Goal: Task Accomplishment & Management: Manage account settings

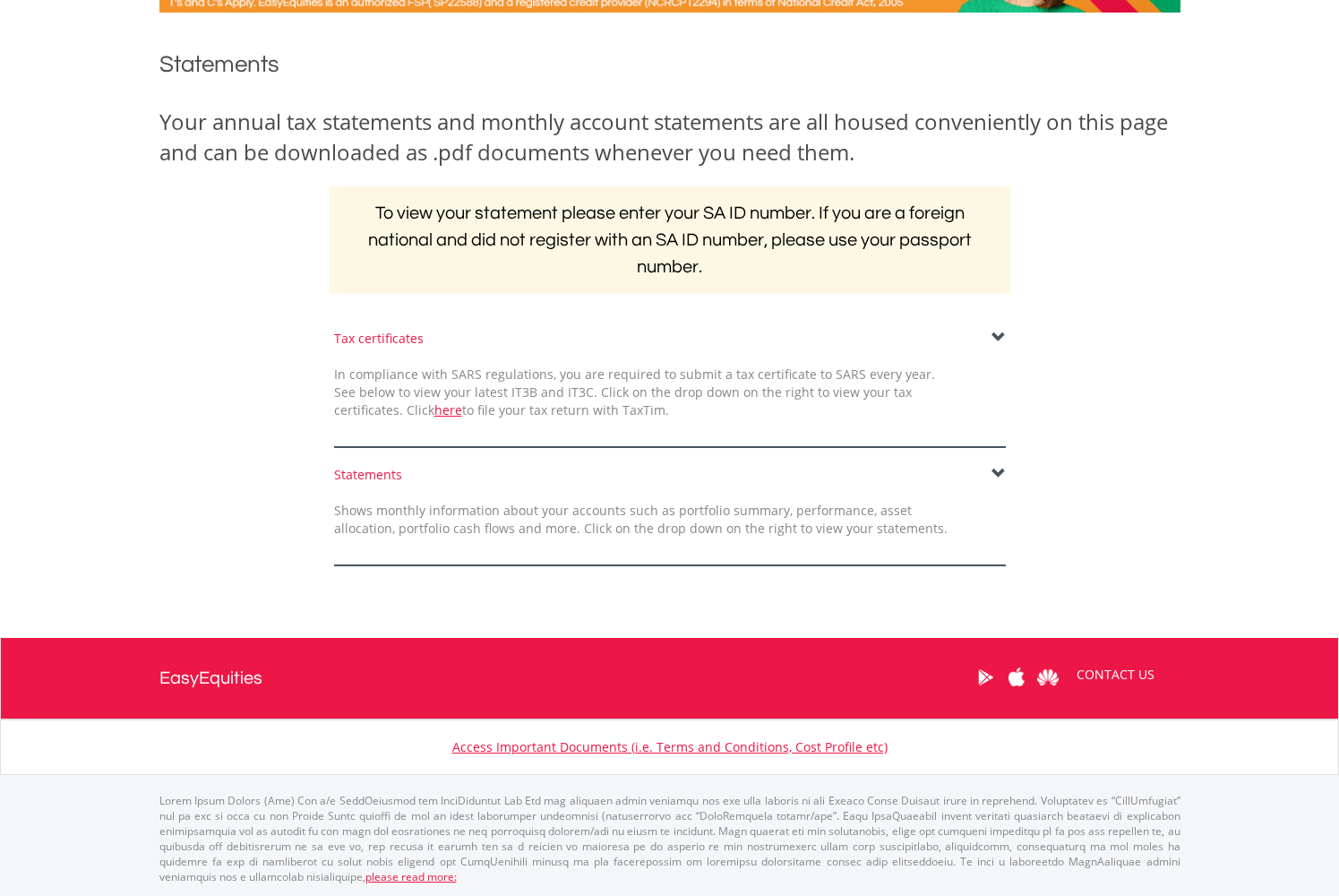
scroll to position [190, 0]
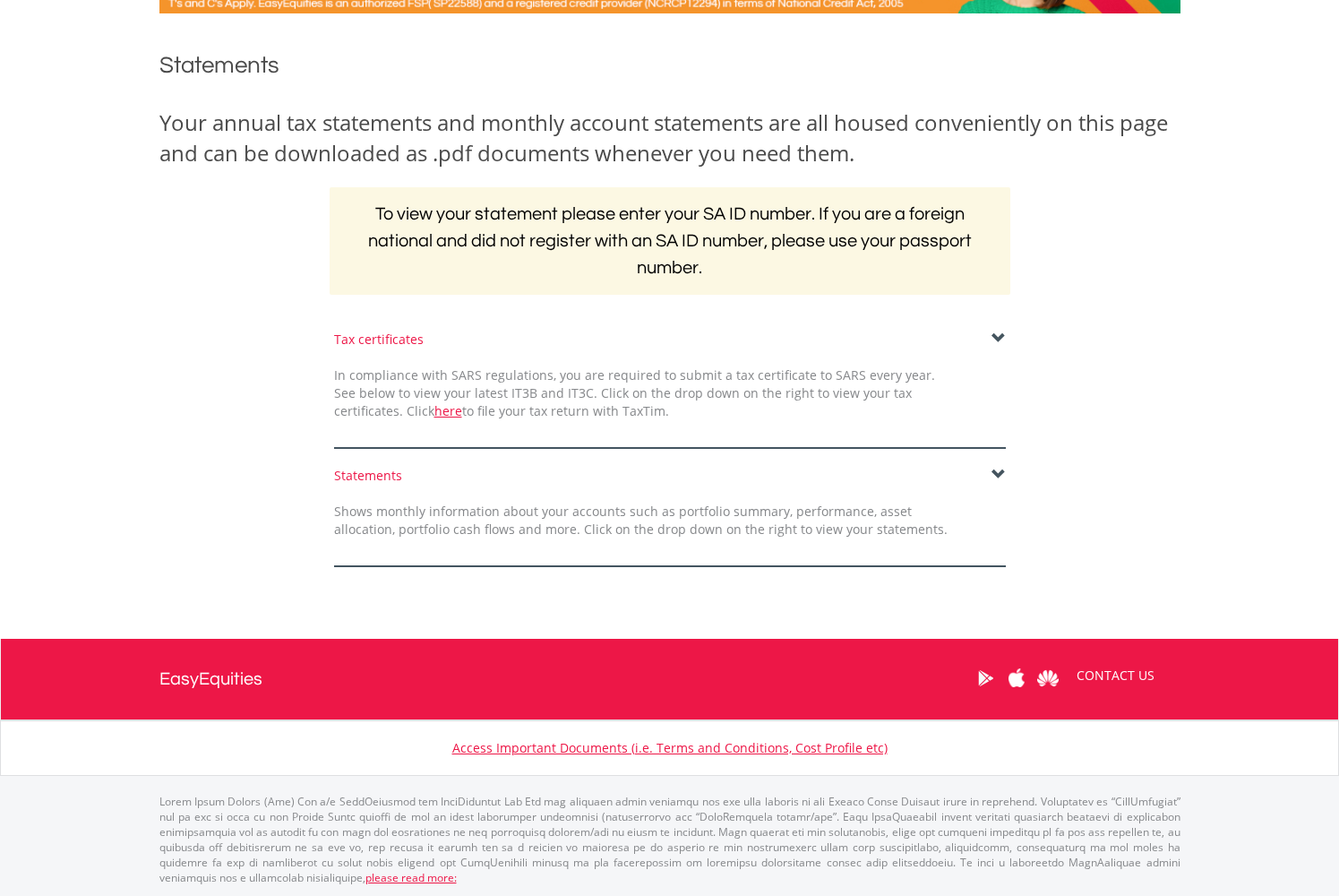
click at [994, 336] on span at bounding box center [999, 338] width 14 height 14
click at [996, 470] on span at bounding box center [999, 474] width 14 height 14
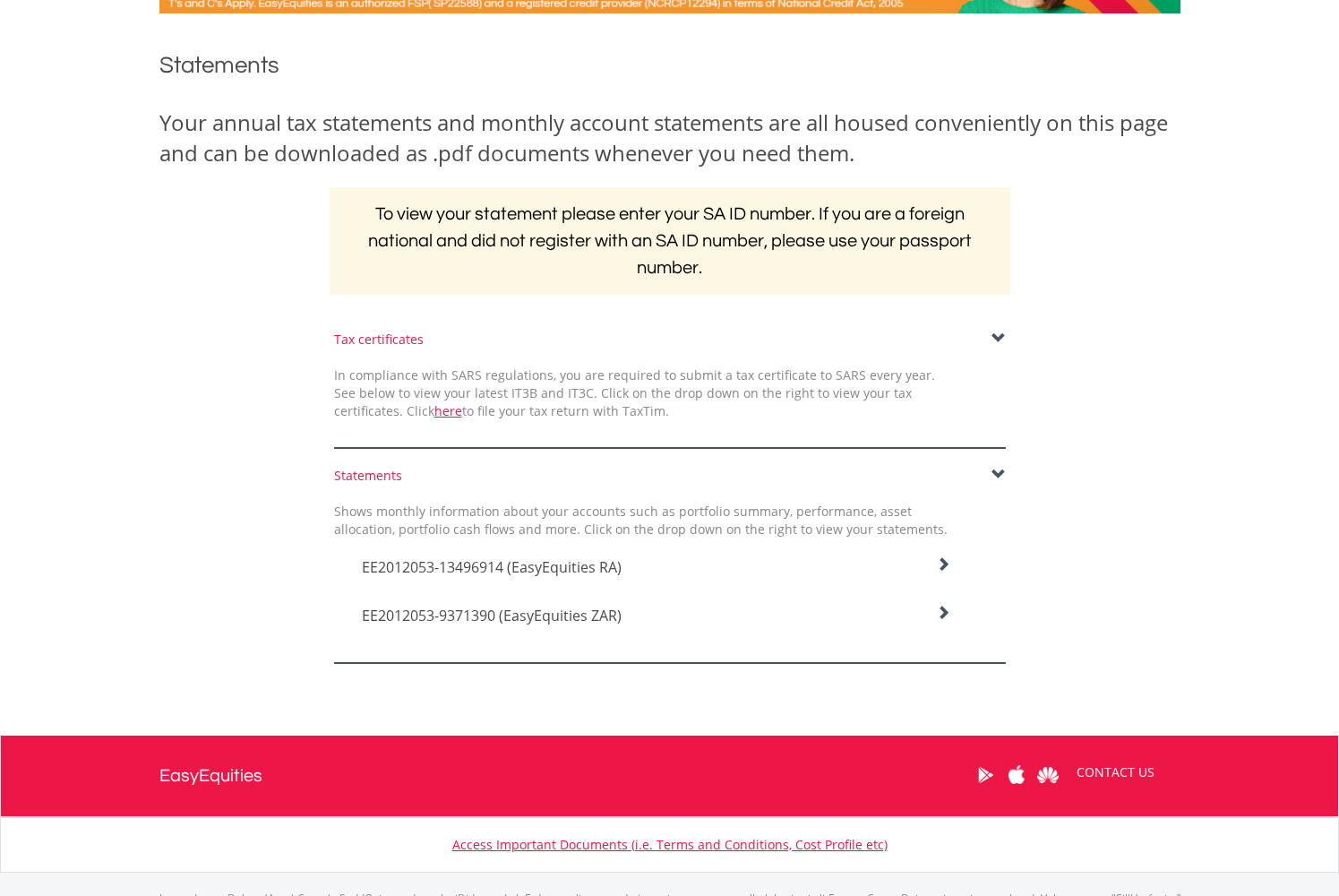
click at [538, 564] on span "EE2012053-13496914 (EasyEquities RA)" at bounding box center [492, 567] width 260 height 19
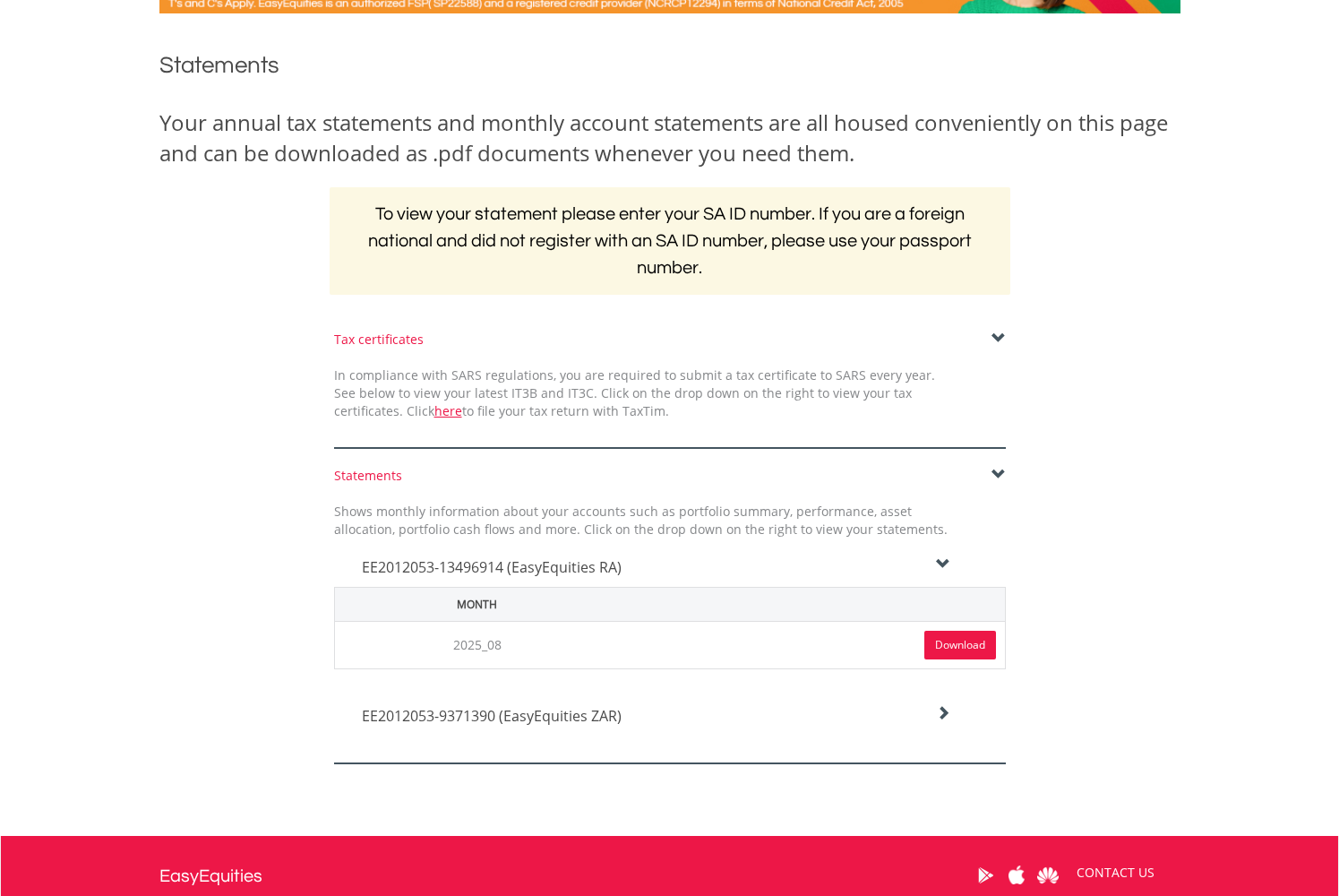
click at [944, 708] on icon at bounding box center [943, 713] width 14 height 14
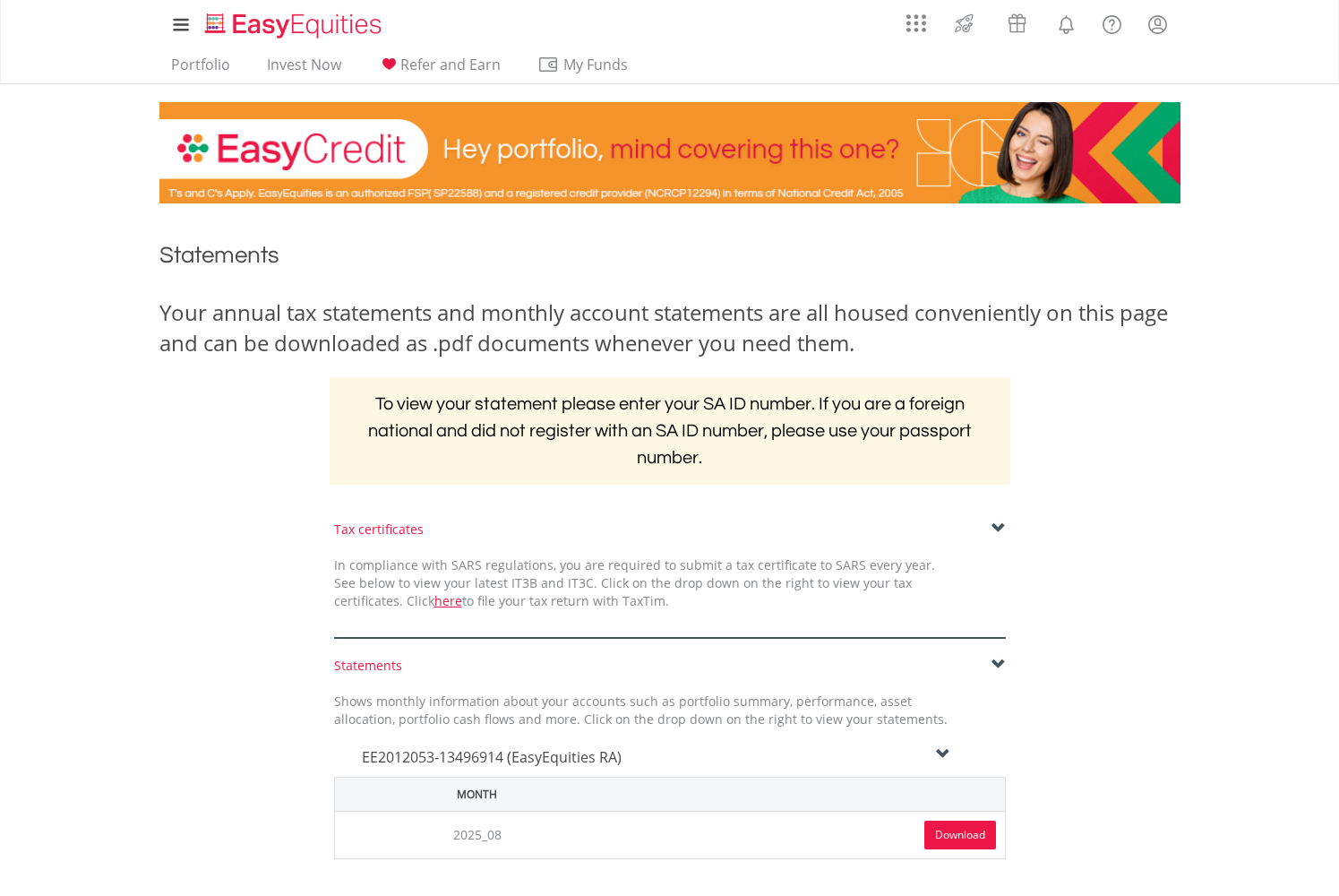
scroll to position [0, 0]
click at [290, 66] on link "Invest Now" at bounding box center [304, 69] width 89 height 28
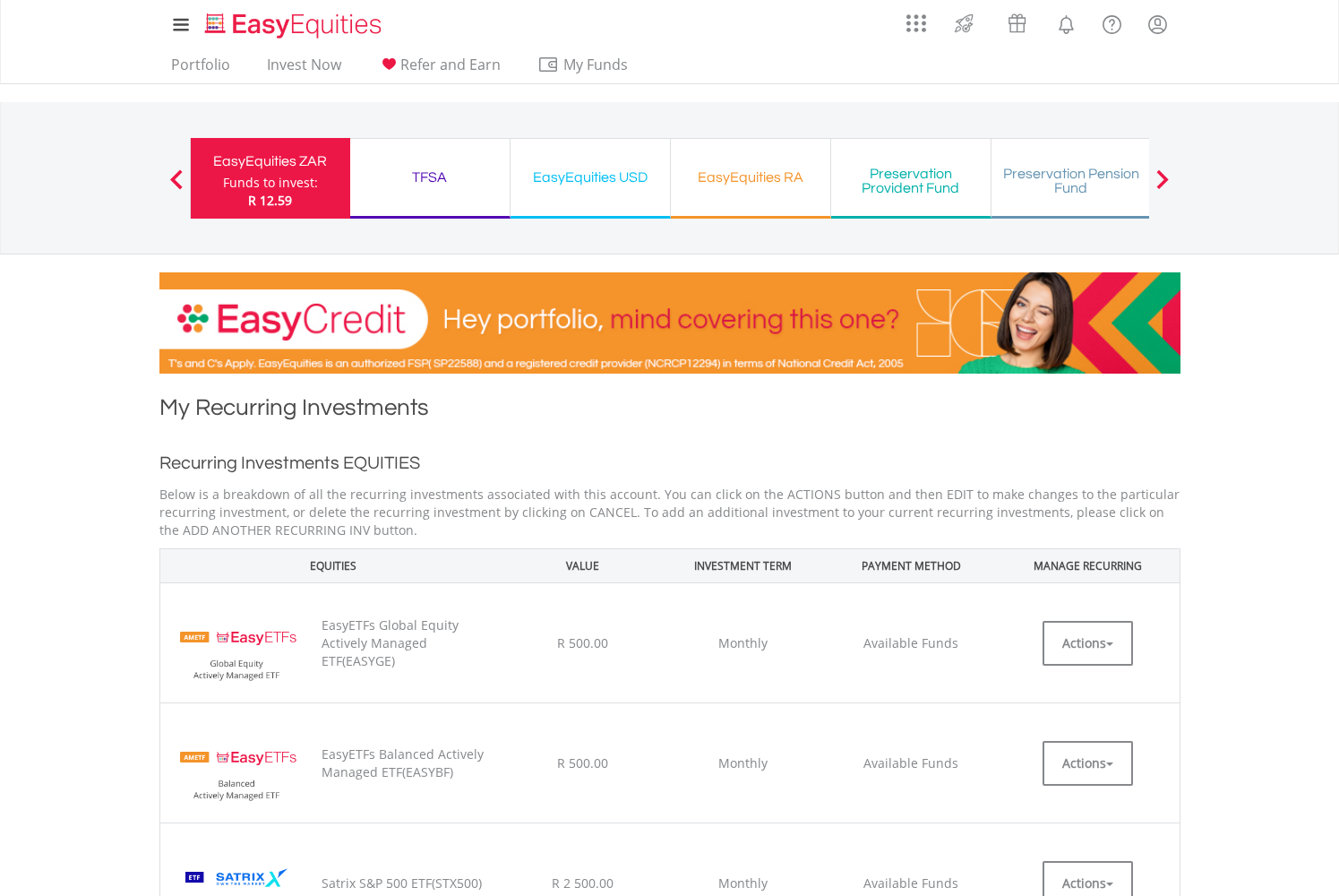
click at [423, 172] on div "TFSA" at bounding box center [430, 177] width 138 height 25
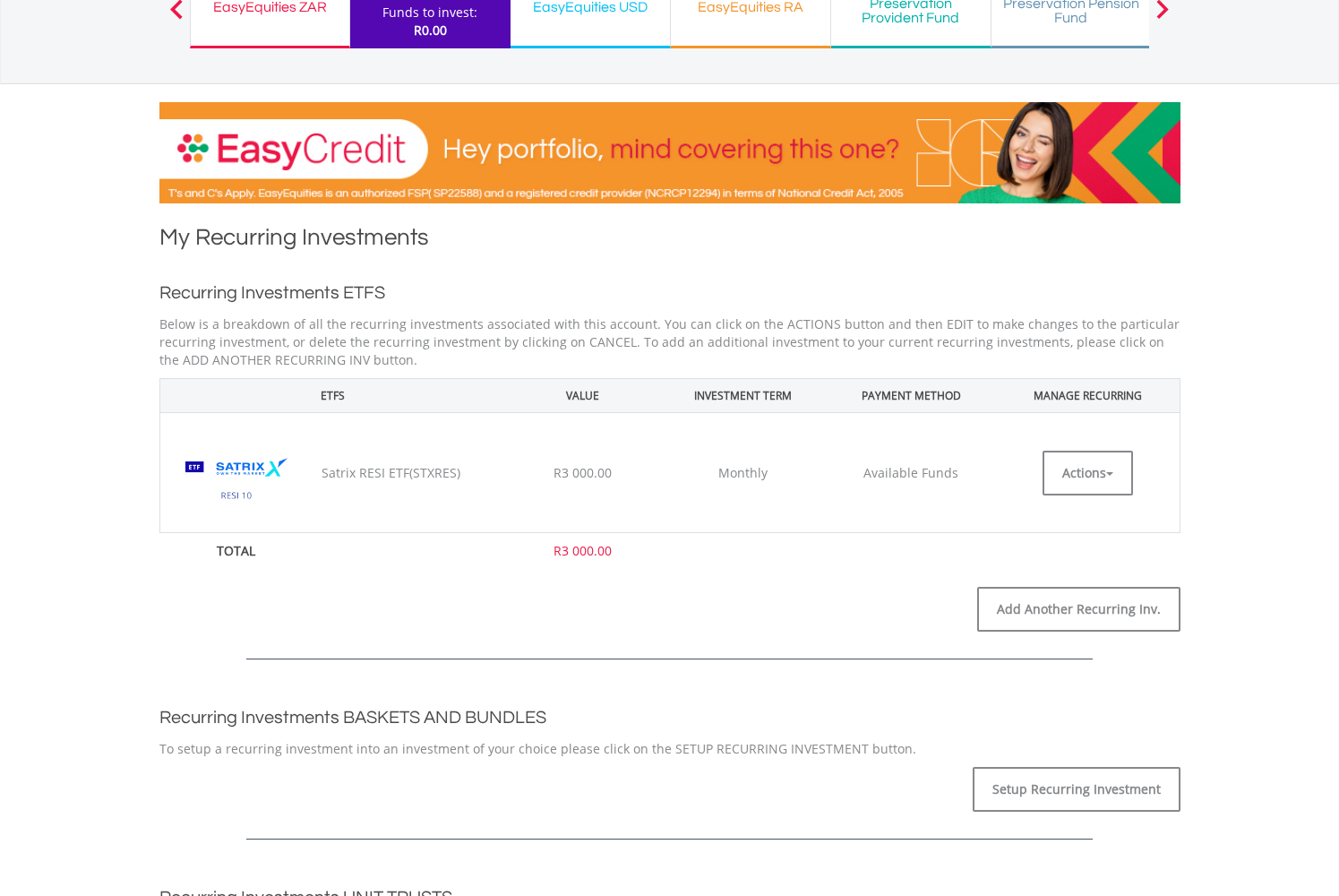
scroll to position [181, 0]
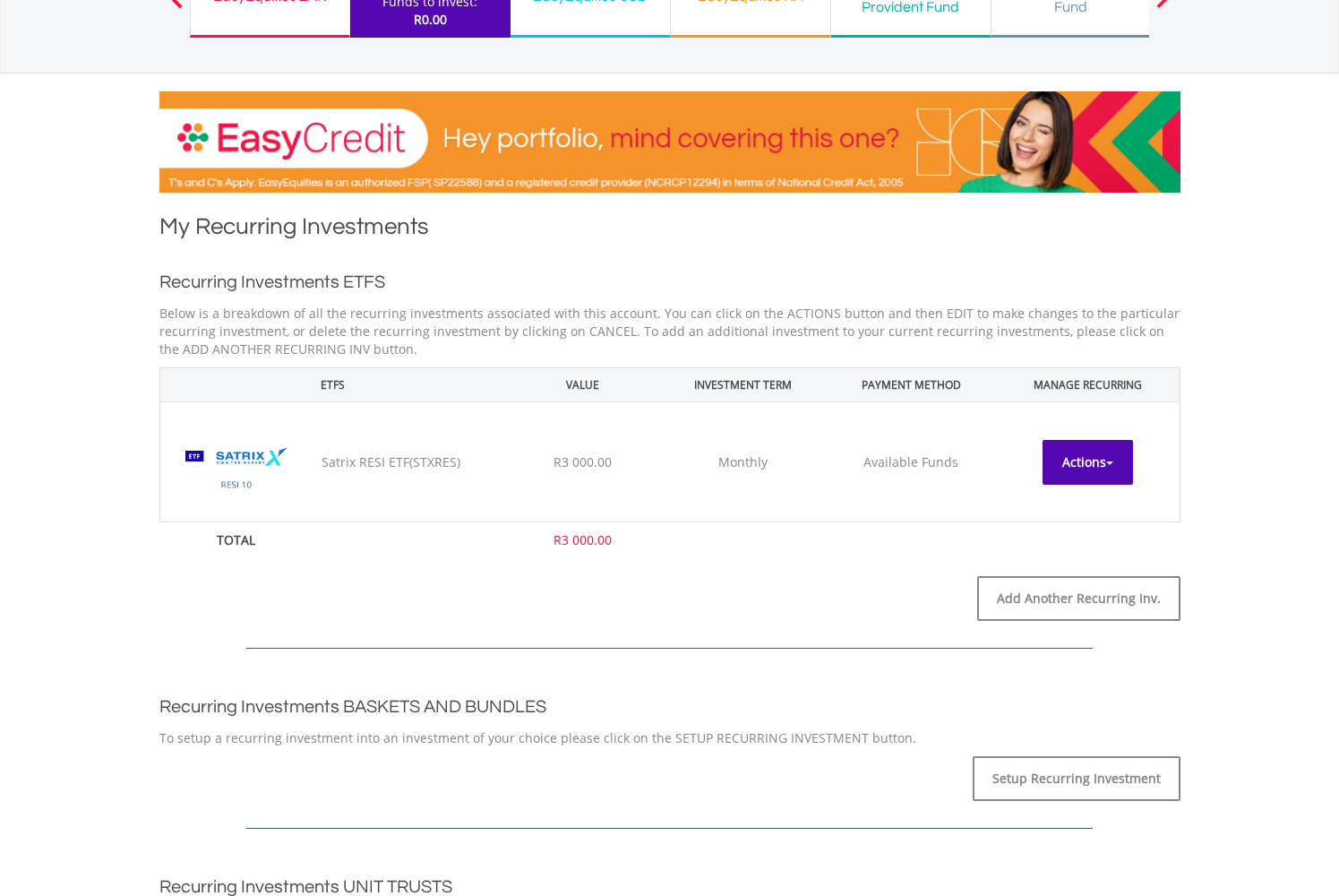
click at [1091, 461] on button "Actions" at bounding box center [1089, 462] width 91 height 45
click at [1051, 507] on link "EDIT" at bounding box center [1089, 502] width 91 height 22
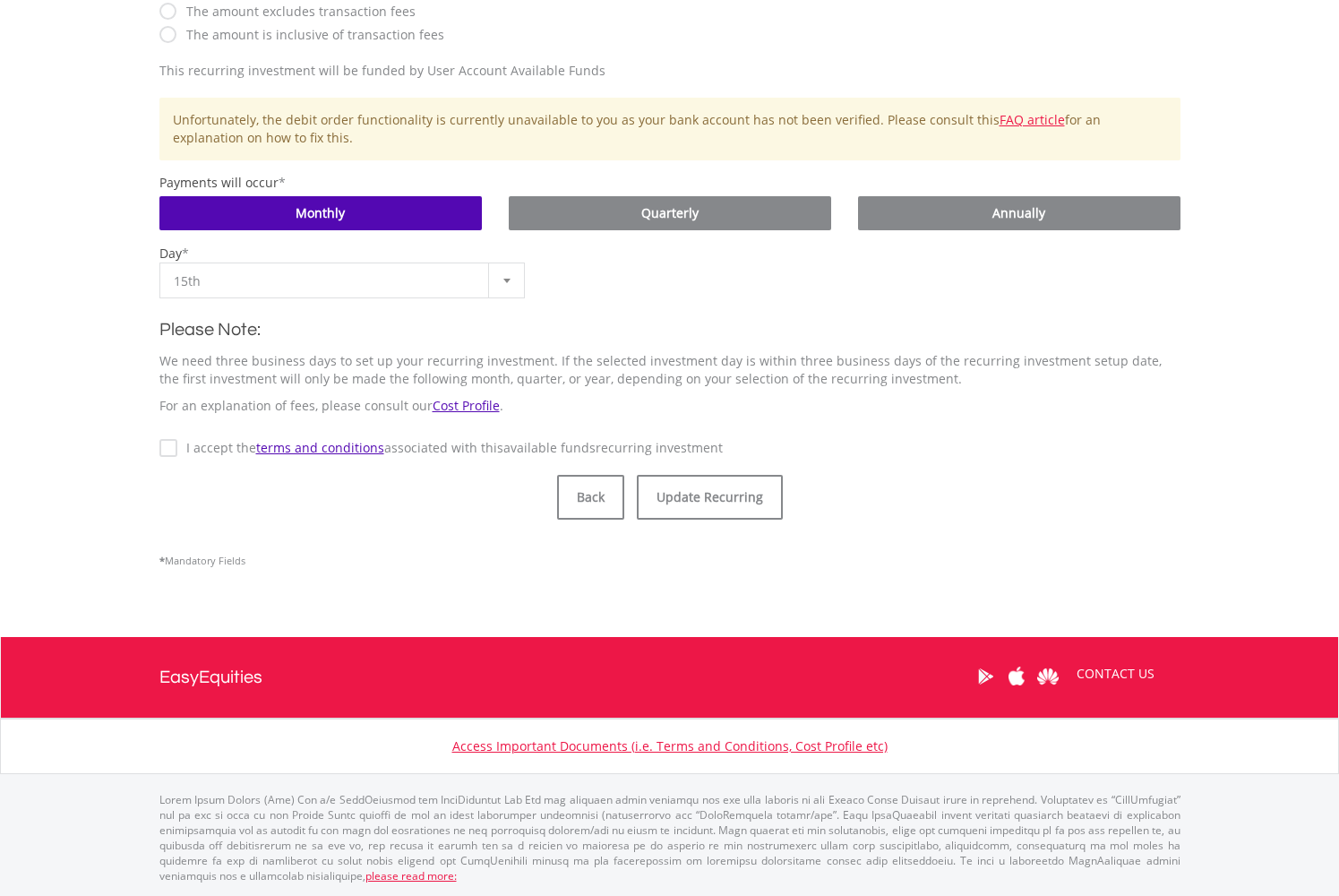
scroll to position [695, 0]
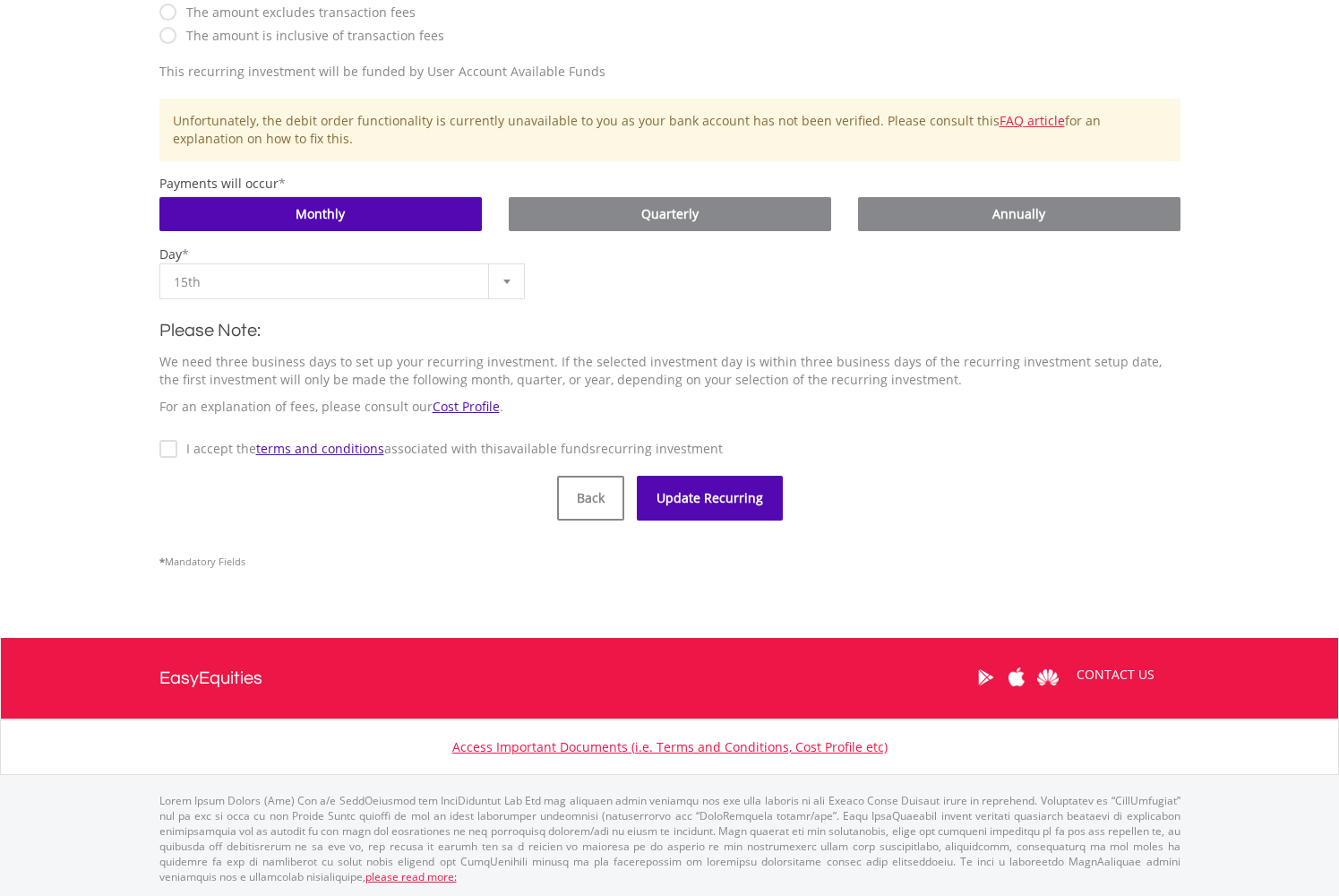
click at [704, 499] on button "Update Recurring" at bounding box center [710, 498] width 146 height 45
click at [696, 501] on button "Update Recurring" at bounding box center [710, 498] width 146 height 45
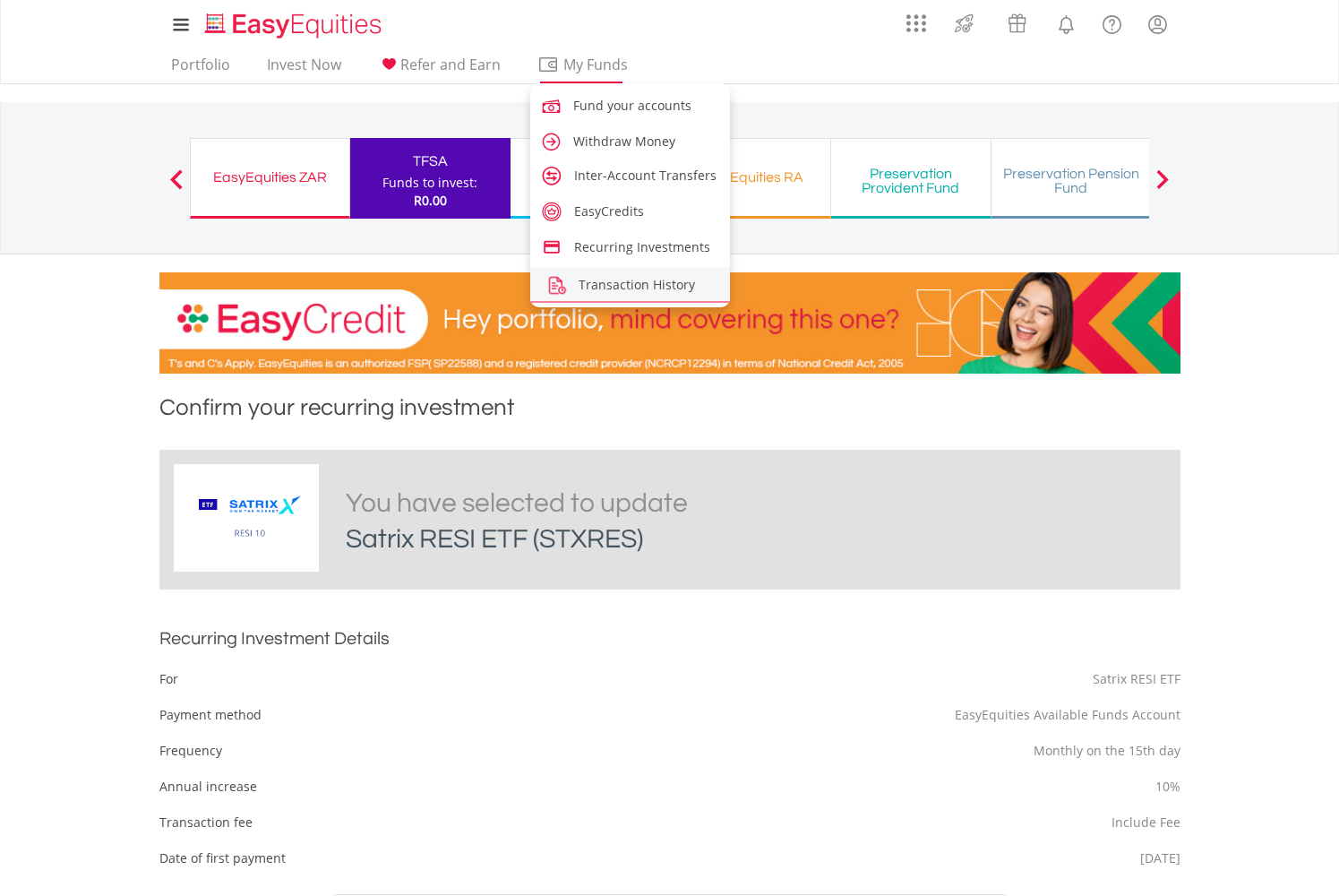
click at [588, 277] on span "Transaction History" at bounding box center [637, 284] width 117 height 17
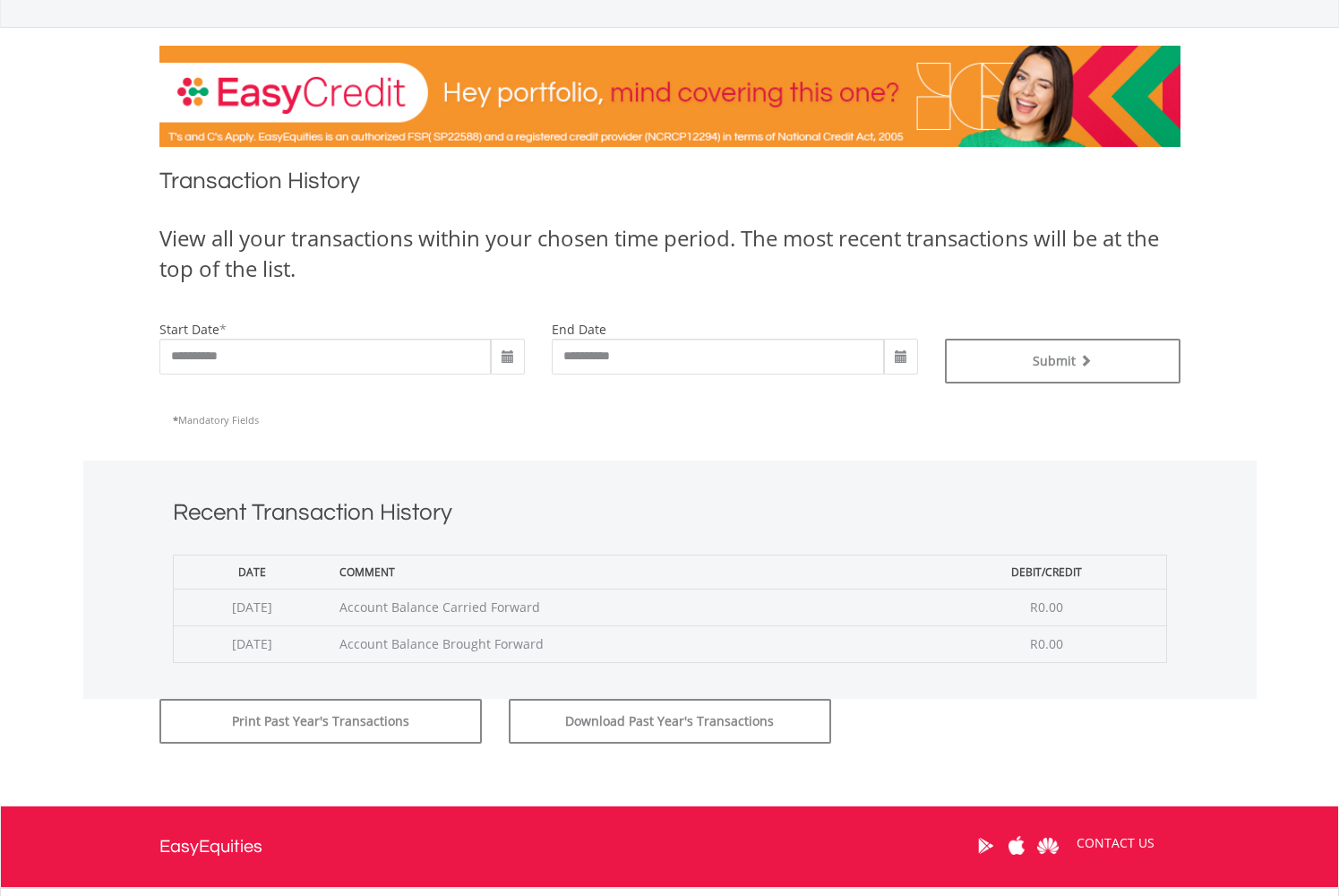
scroll to position [224, 0]
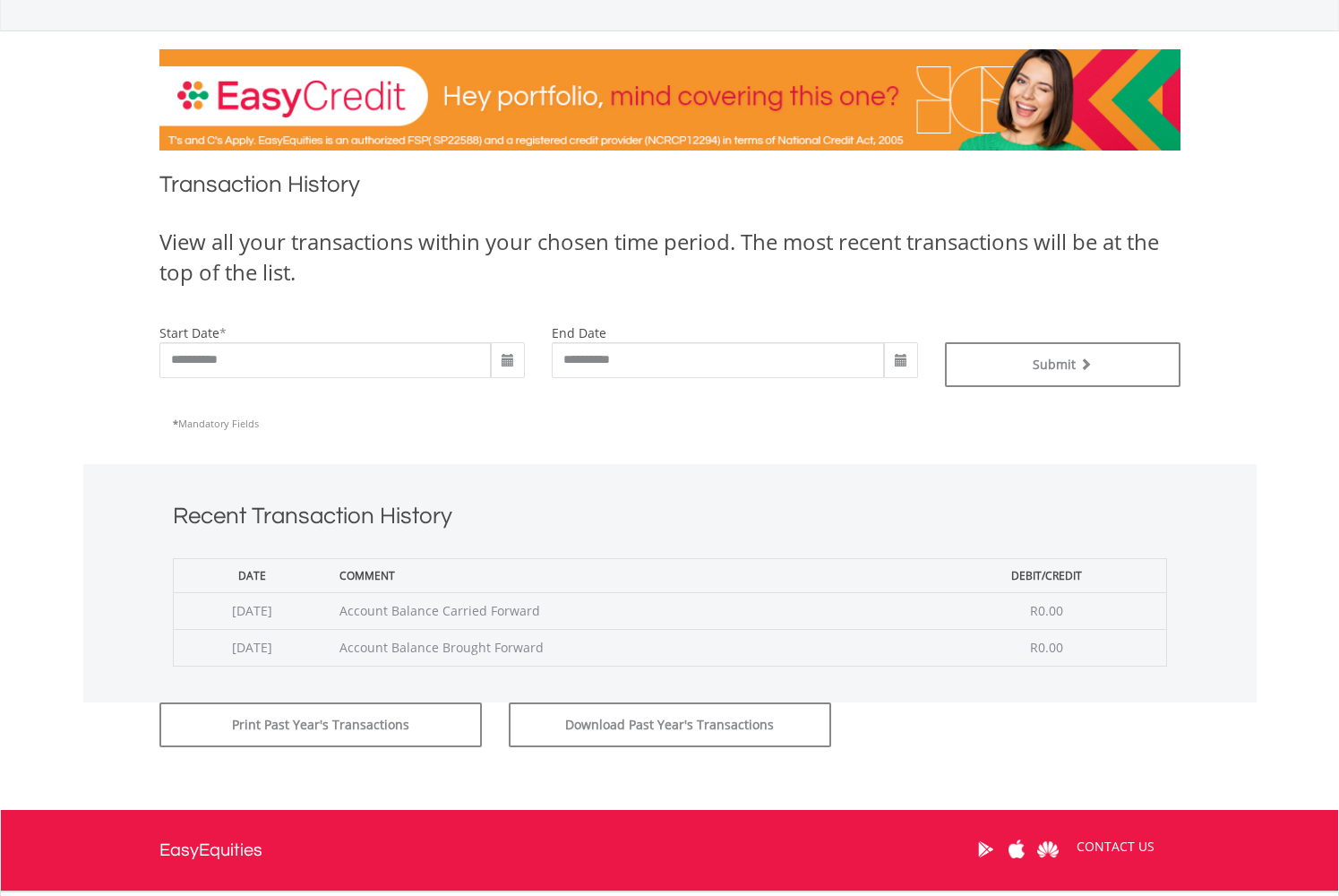
click at [507, 358] on span at bounding box center [508, 360] width 14 height 14
click at [507, 397] on th "‹" at bounding box center [507, 398] width 32 height 27
click at [570, 454] on td "1" at bounding box center [571, 452] width 32 height 27
type input "**********"
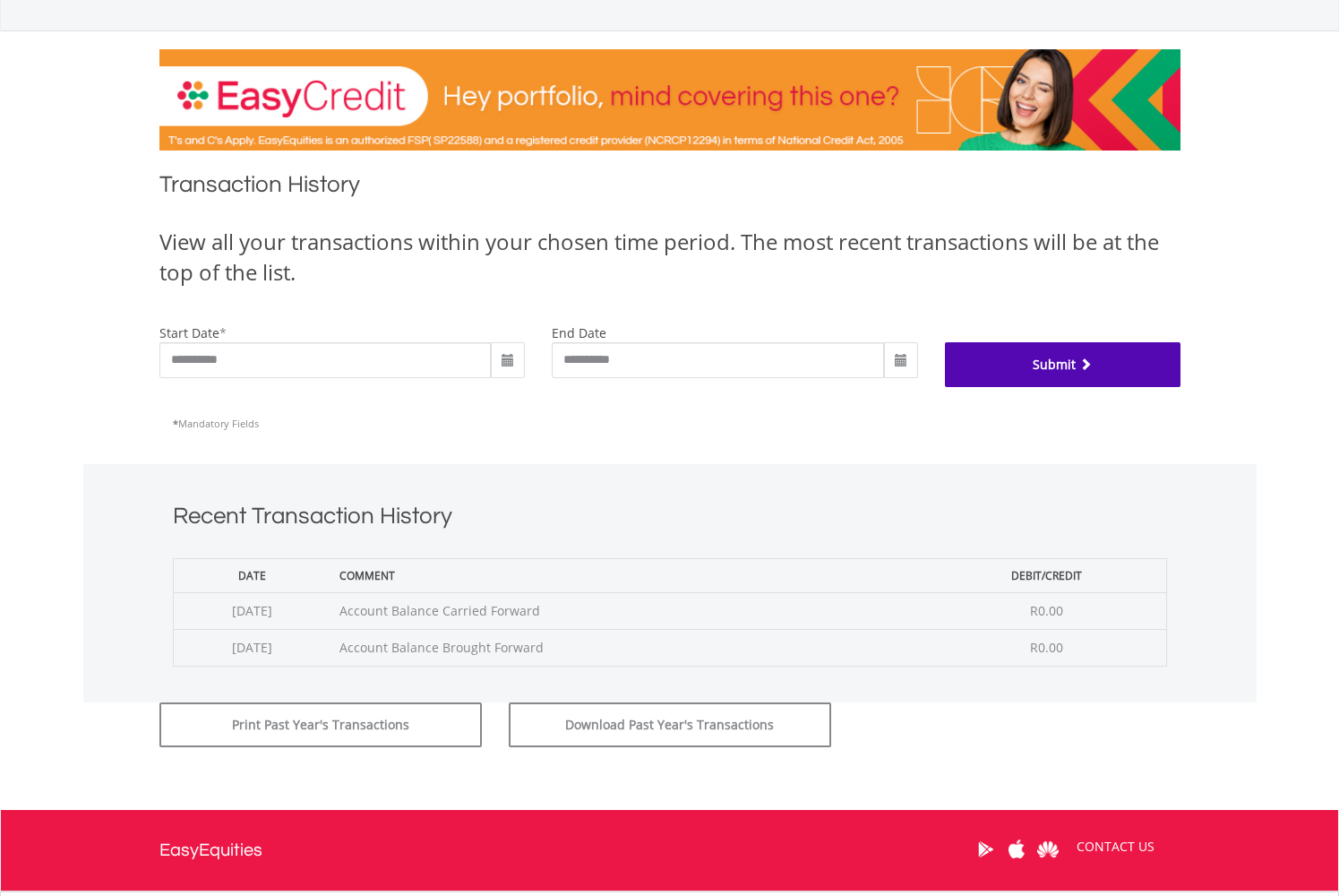
click at [1034, 365] on button "Submit" at bounding box center [1063, 364] width 236 height 45
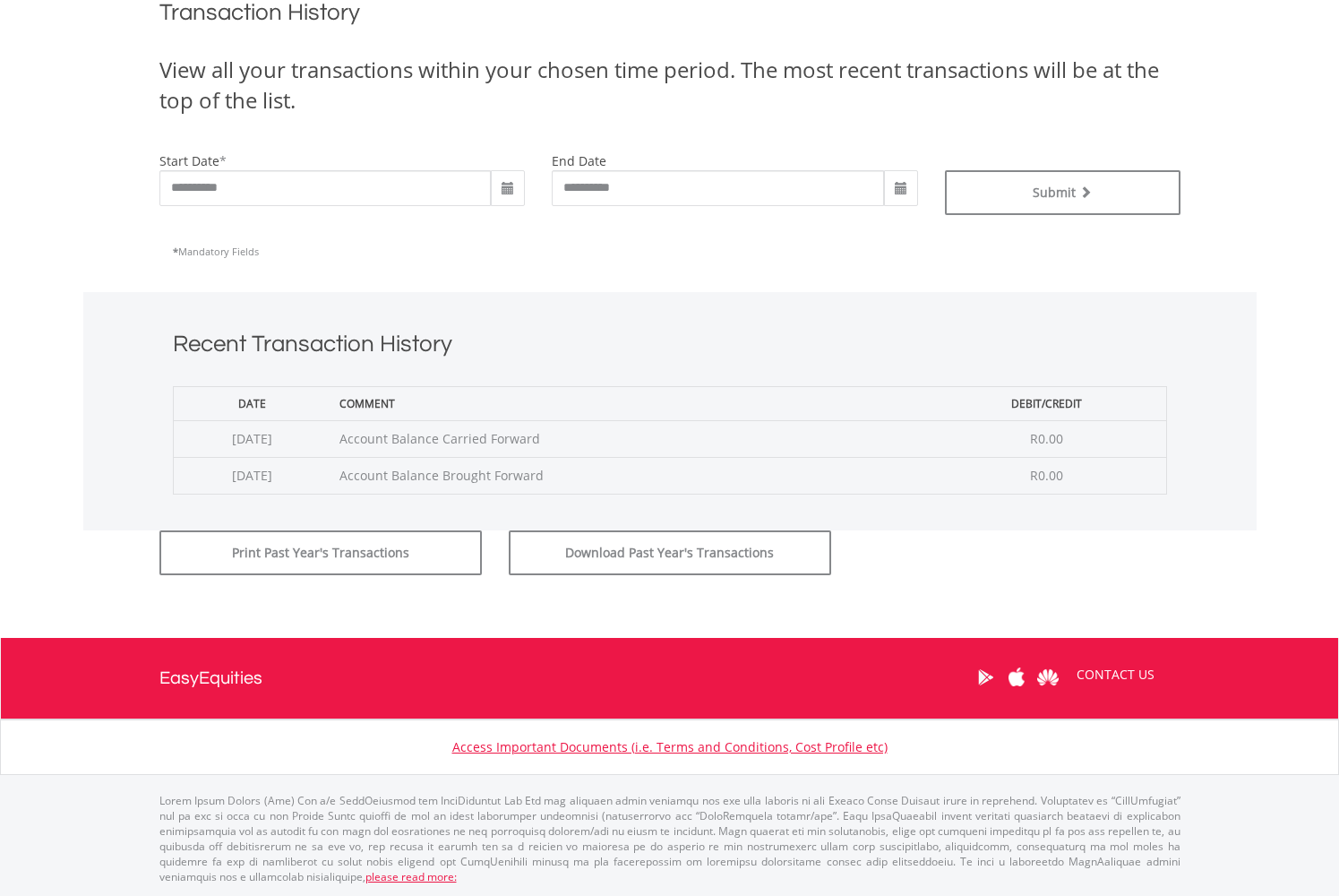
scroll to position [394, 0]
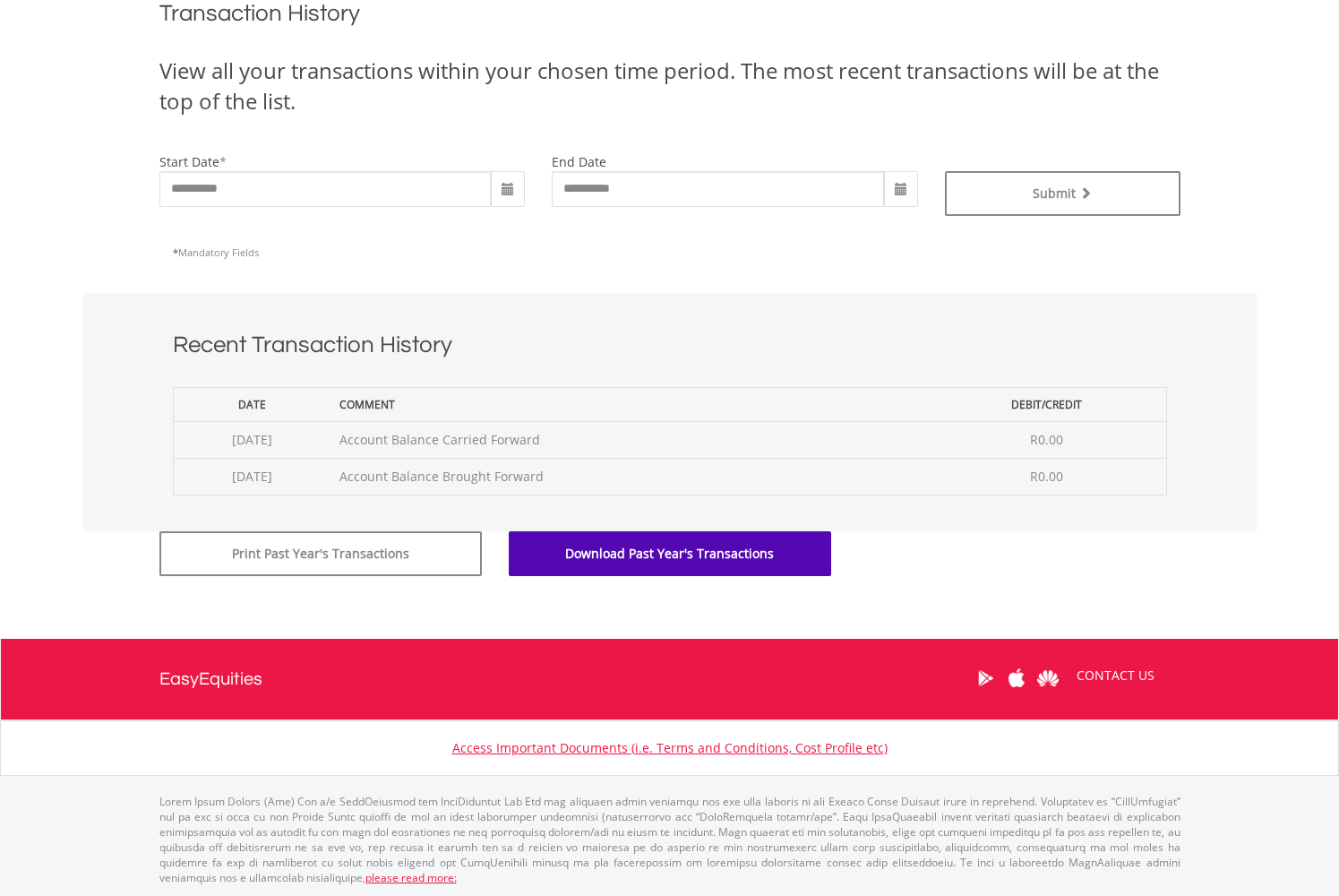
click at [590, 544] on button "Download Past Year's Transactions" at bounding box center [670, 554] width 323 height 45
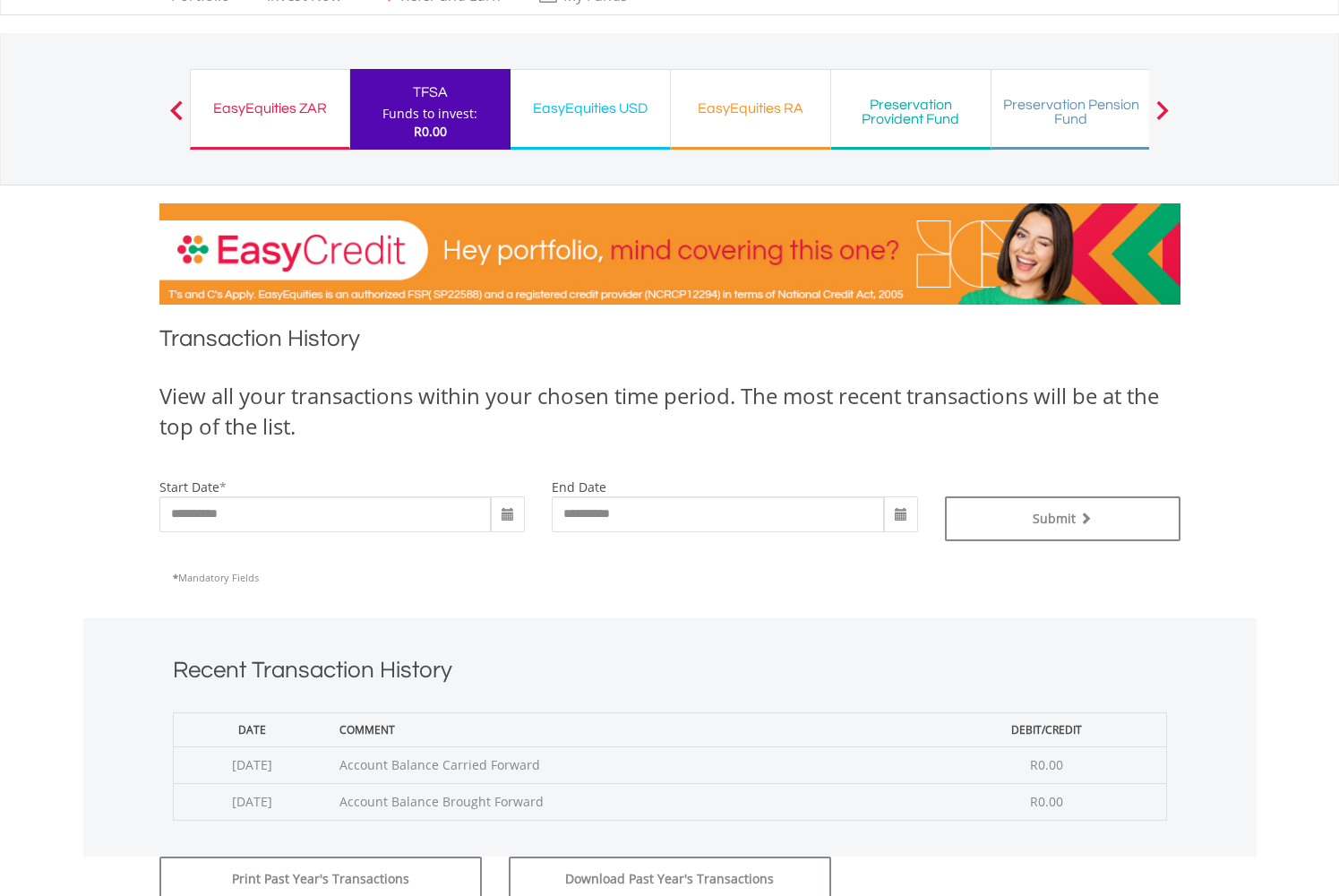
scroll to position [66, 0]
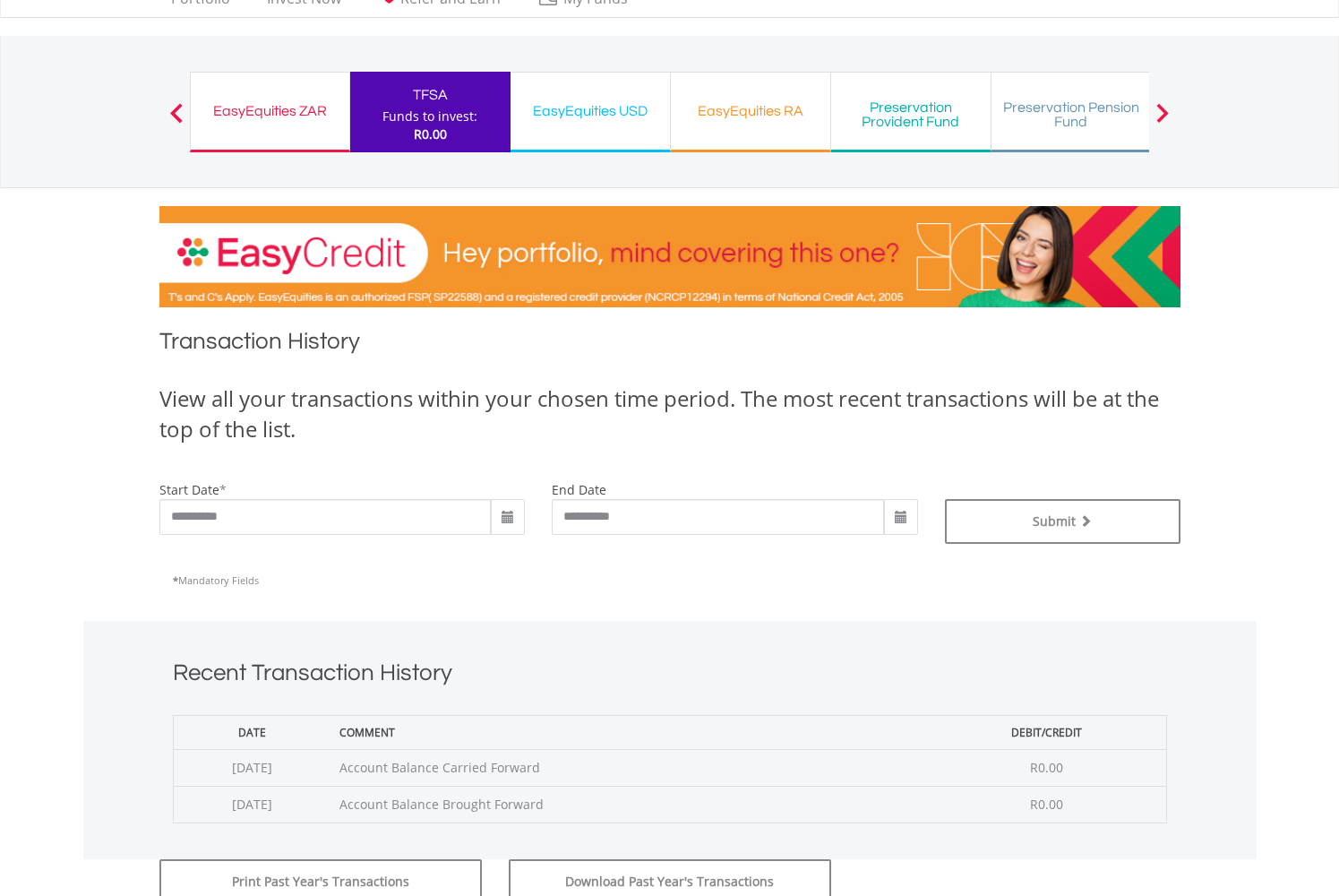
click at [270, 105] on div "EasyEquities ZAR" at bounding box center [270, 111] width 137 height 25
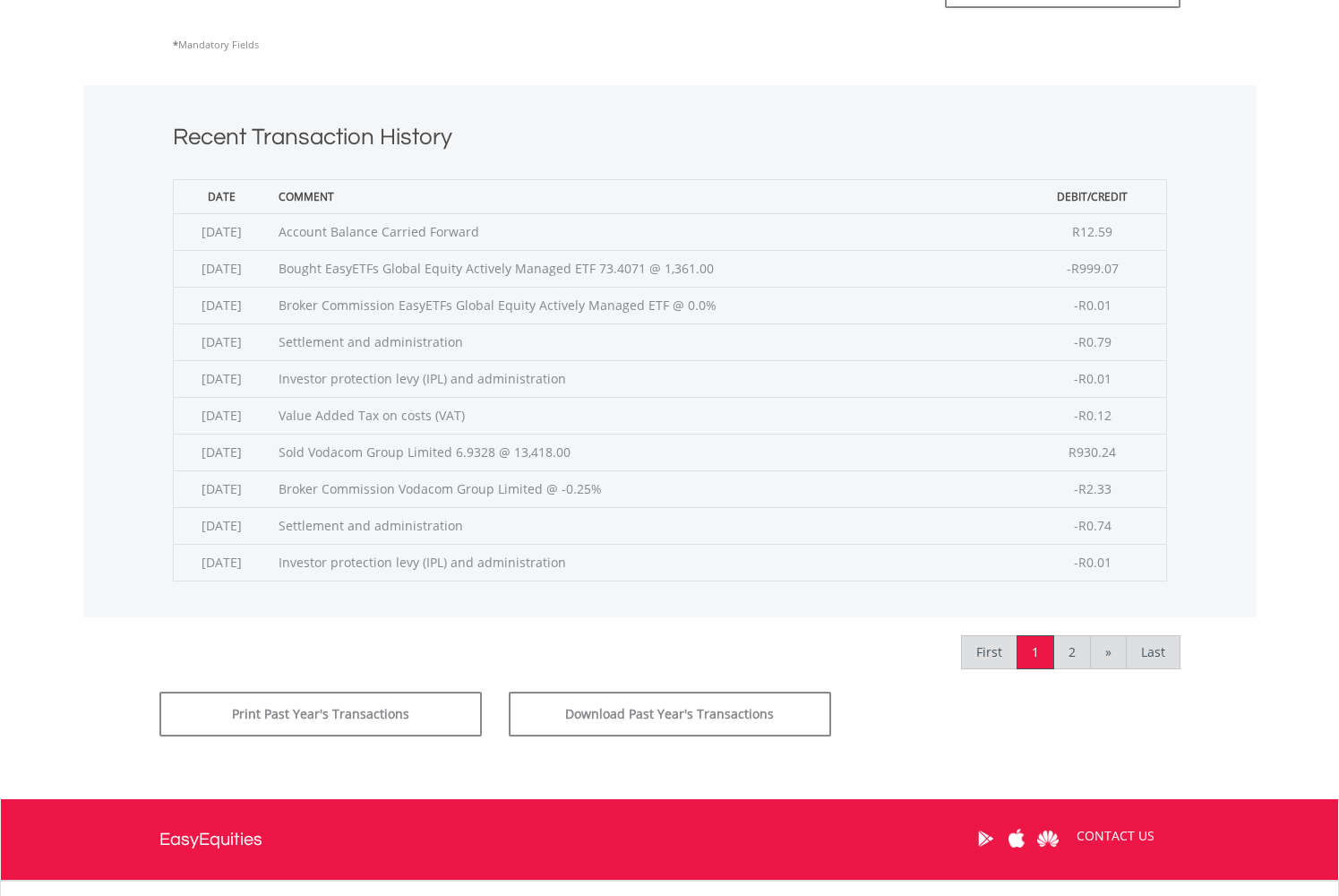
scroll to position [609, 0]
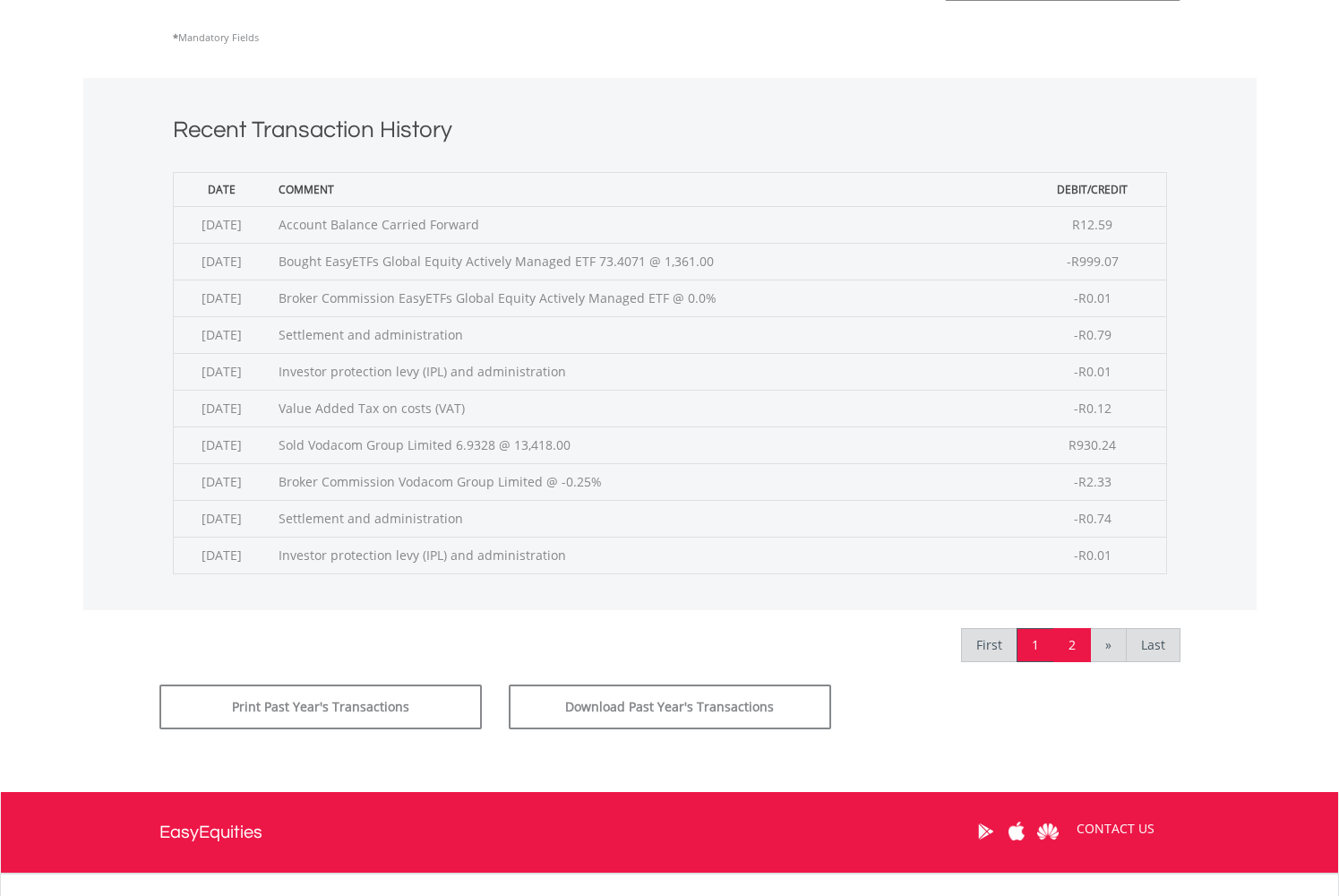
click at [1067, 645] on link "2" at bounding box center [1072, 645] width 38 height 34
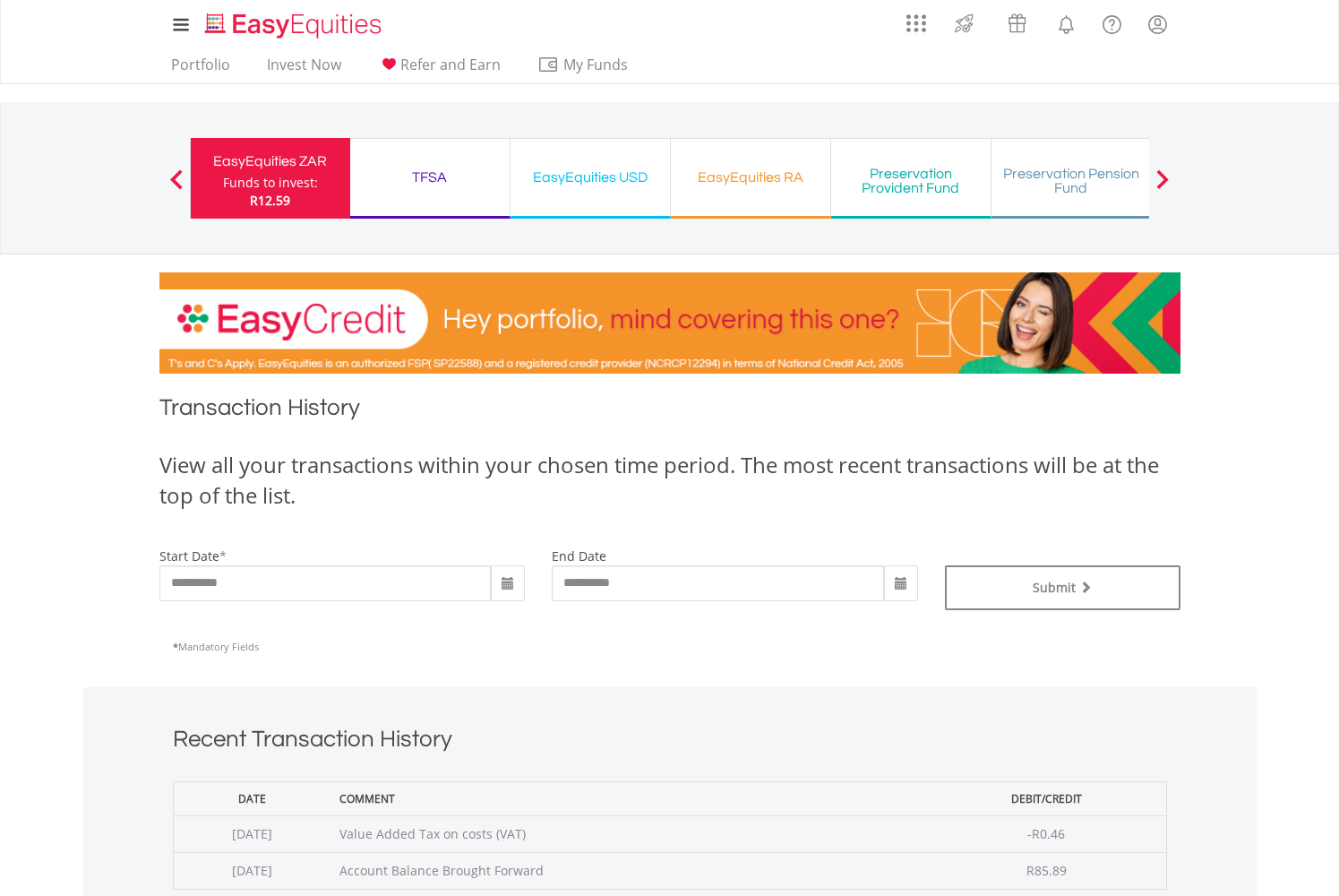
click at [726, 181] on div "EasyEquities RA" at bounding box center [750, 177] width 138 height 25
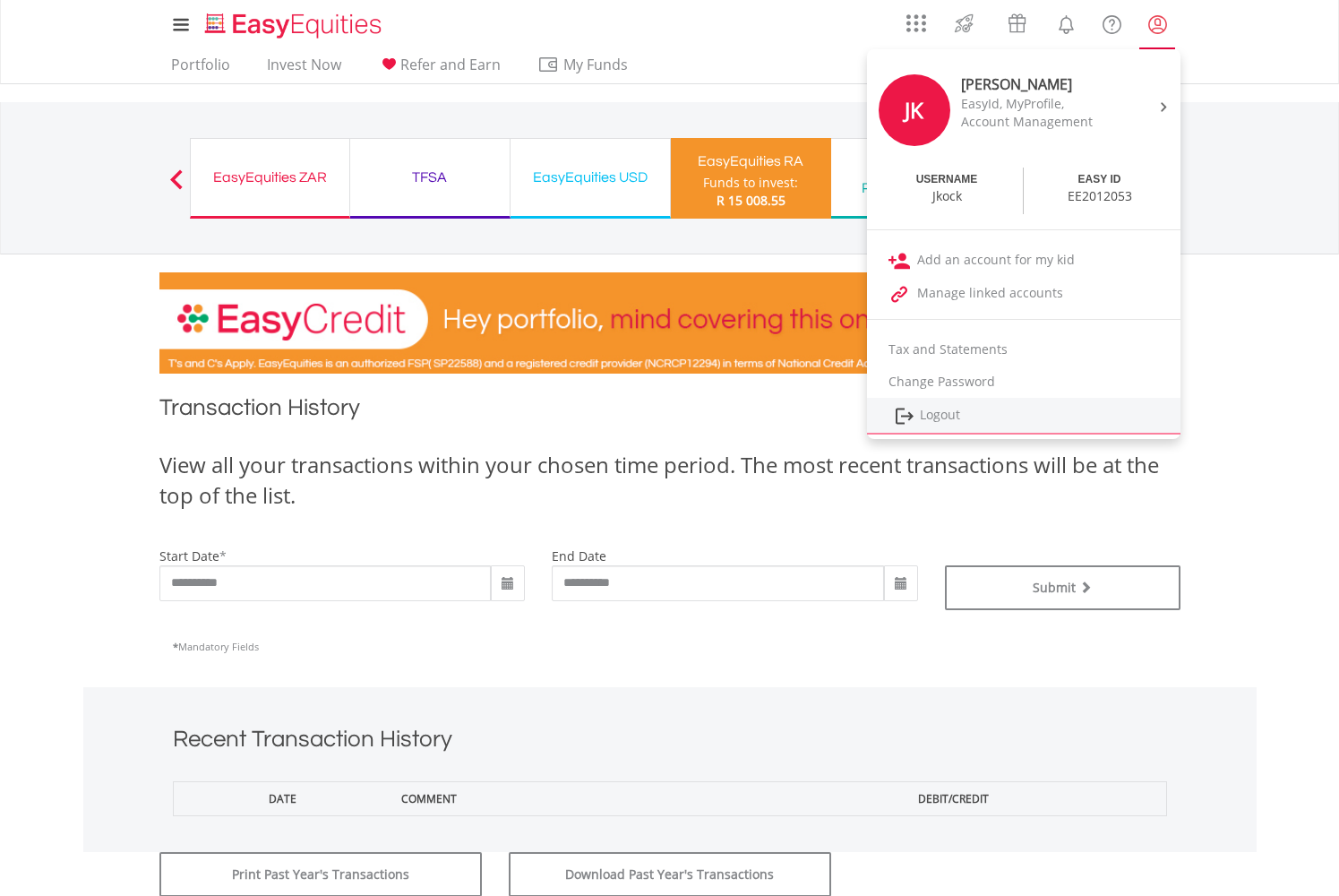
click at [926, 412] on link "Logout" at bounding box center [1024, 416] width 314 height 37
